Goal: Transaction & Acquisition: Purchase product/service

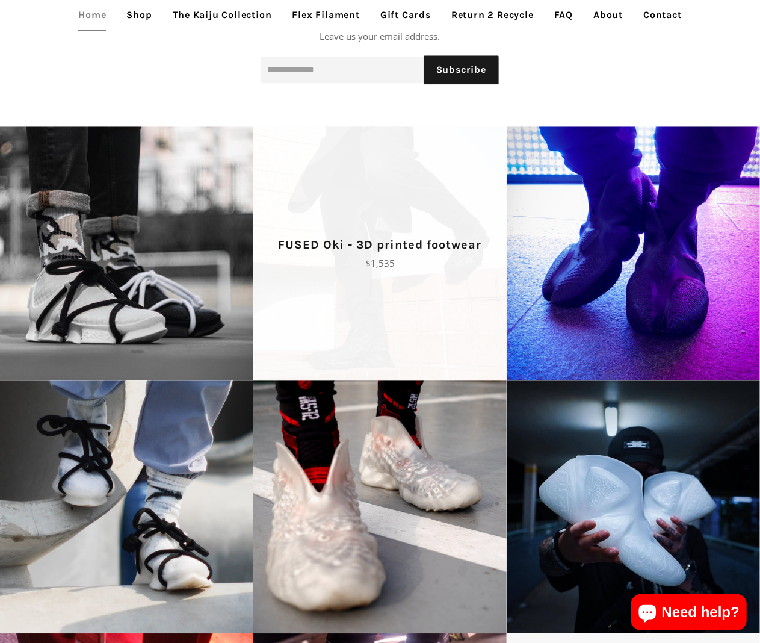
scroll to position [1806, 0]
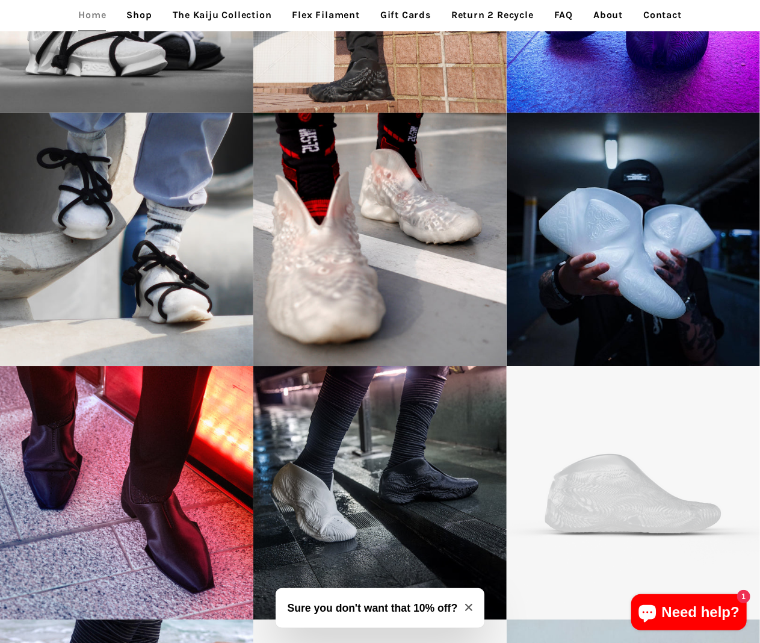
click at [129, 13] on link "Shop" at bounding box center [138, 15] width 43 height 30
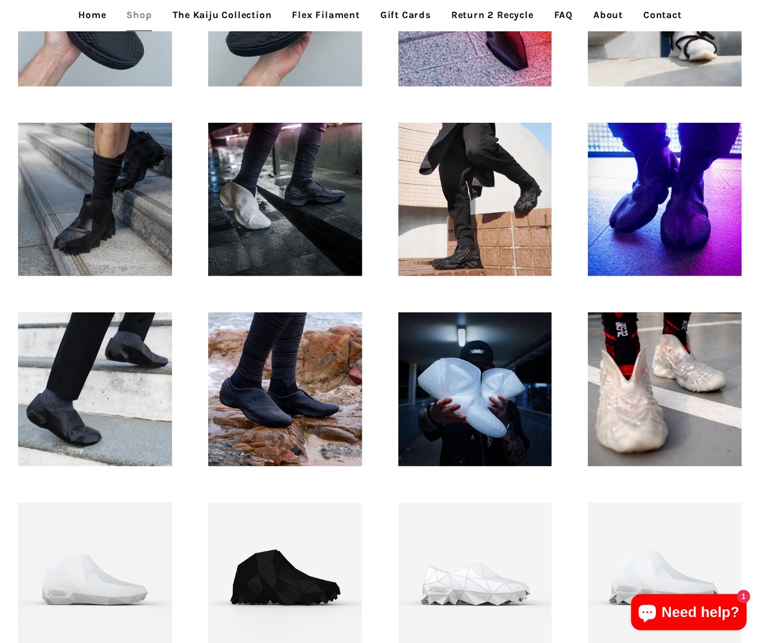
scroll to position [134, 0]
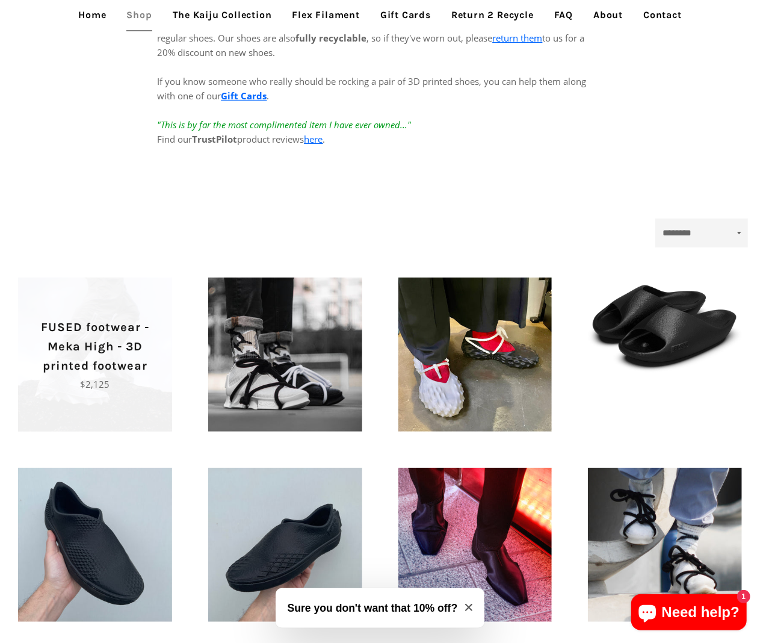
click at [98, 380] on p "Regular price $2,125" at bounding box center [95, 384] width 112 height 14
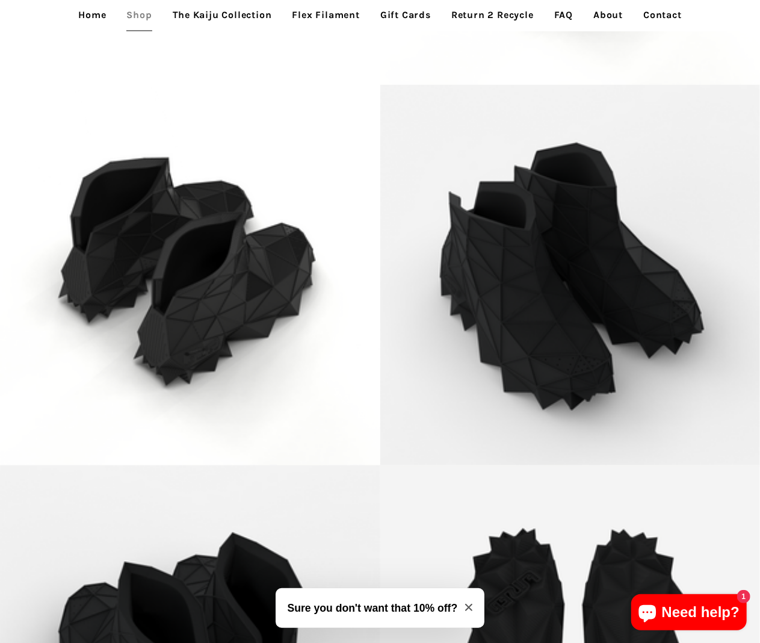
scroll to position [2675, 0]
